Goal: Information Seeking & Learning: Learn about a topic

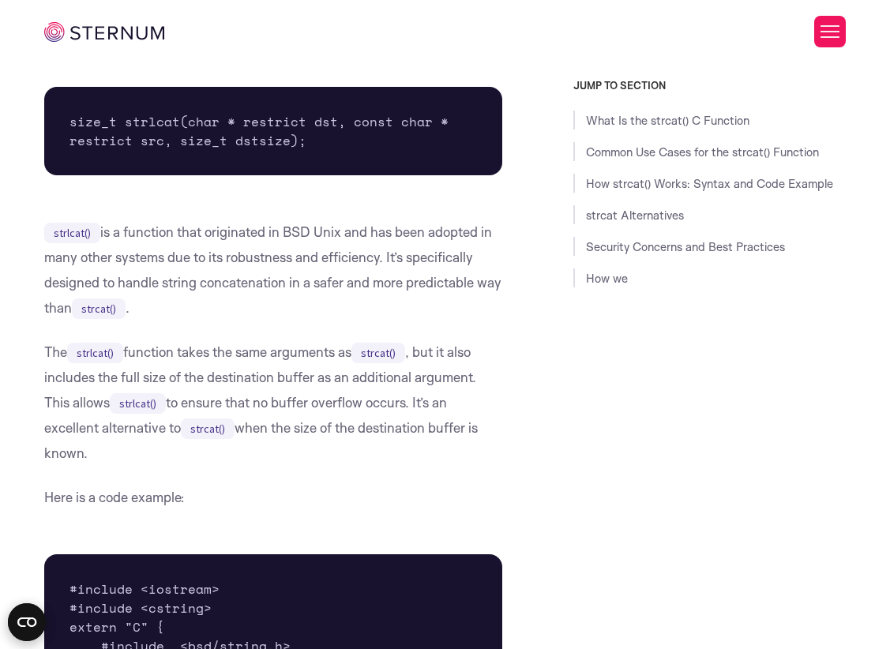
click at [307, 447] on p "The strlcat() function takes the same arguments as strcat() , but it also inclu…" at bounding box center [272, 403] width 457 height 126
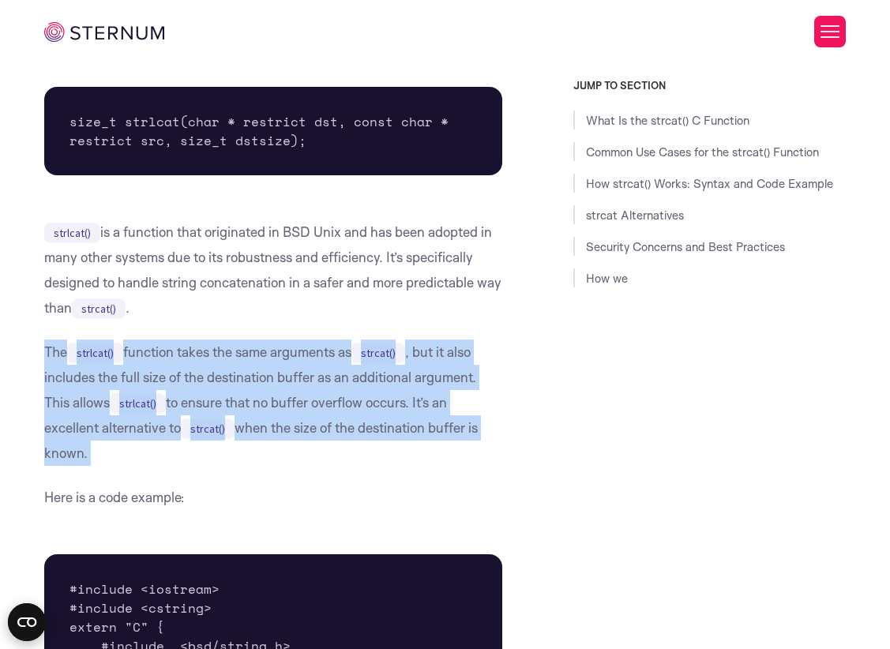
click at [307, 447] on p "The strlcat() function takes the same arguments as strcat() , but it also inclu…" at bounding box center [272, 403] width 457 height 126
click at [309, 448] on div "What Is the strcat() C Function strcat() is a built-in function in the C progra…" at bounding box center [272, 206] width 457 height 8043
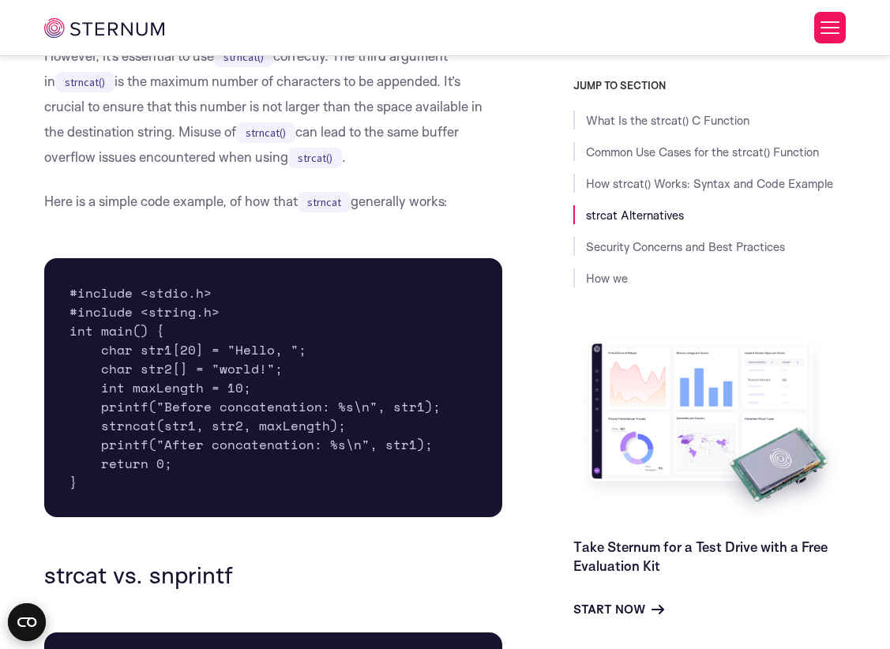
scroll to position [2946, 0]
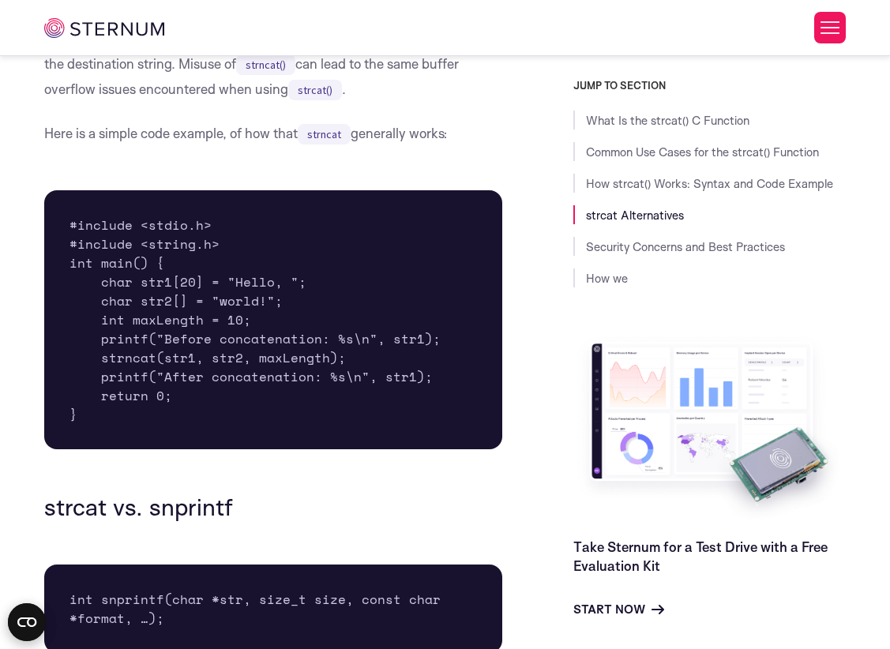
click at [235, 494] on h3 "strcat vs. snprintf" at bounding box center [272, 507] width 457 height 27
